Goal: Task Accomplishment & Management: Complete application form

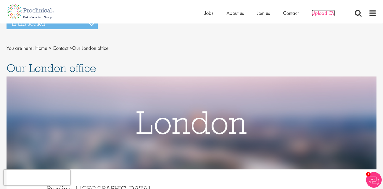
click at [323, 11] on span "Upload CV" at bounding box center [323, 13] width 23 height 7
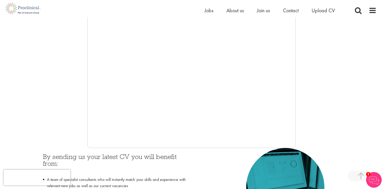
scroll to position [115, 0]
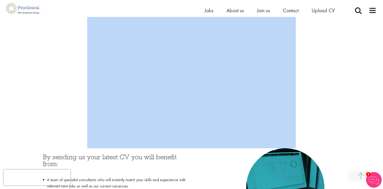
click at [81, 111] on div at bounding box center [192, 70] width 370 height 156
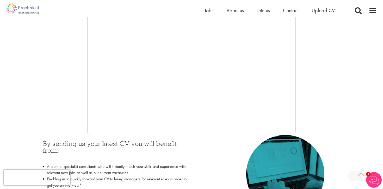
scroll to position [128, 0]
click at [327, 14] on li "Upload CV" at bounding box center [323, 11] width 23 height 8
click at [327, 11] on span "Upload CV" at bounding box center [323, 10] width 23 height 7
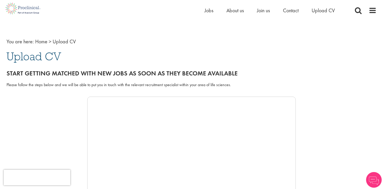
scroll to position [9, 0]
